Goal: Information Seeking & Learning: Learn about a topic

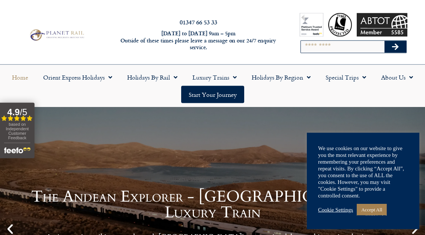
scroll to position [1, 0]
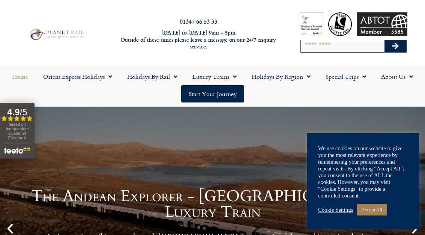
click at [148, 78] on link "Holidays by Rail" at bounding box center [152, 76] width 65 height 17
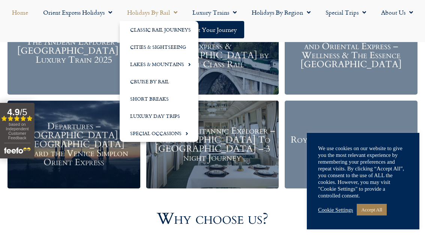
scroll to position [905, 0]
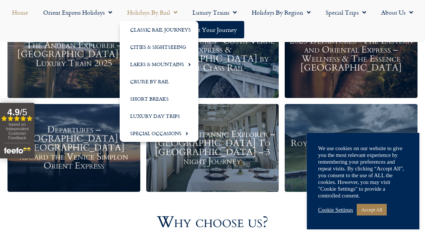
click at [350, 135] on div "Royal Scotsman – Wild Spirit of Scotland" at bounding box center [351, 147] width 133 height 87
click at [331, 139] on h3 "Royal Scotsman – Wild Spirit of Scotland" at bounding box center [351, 148] width 125 height 18
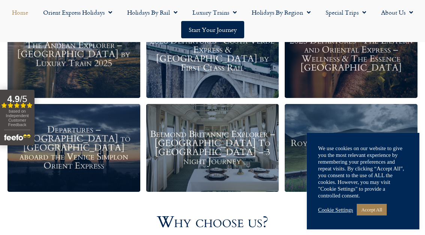
click at [376, 213] on link "Accept All" at bounding box center [372, 210] width 30 height 12
click at [379, 209] on link "Accept All" at bounding box center [372, 210] width 30 height 12
click at [375, 211] on link "Accept All" at bounding box center [372, 210] width 30 height 12
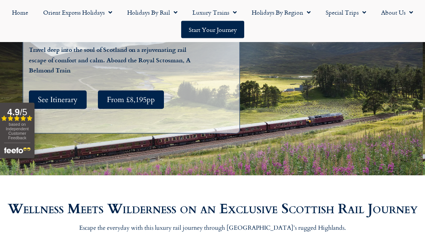
scroll to position [135, 0]
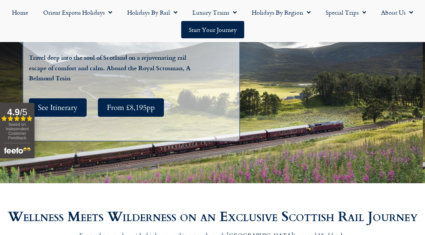
click at [63, 112] on span "See Itinerary" at bounding box center [58, 107] width 40 height 9
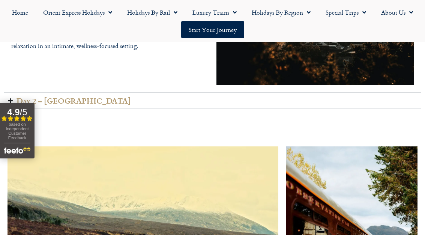
scroll to position [1161, 0]
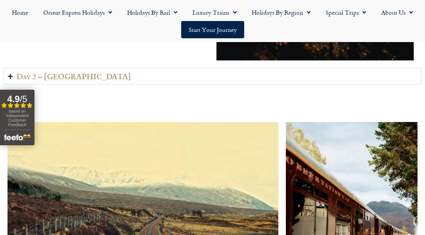
scroll to position [1187, 0]
